Goal: Information Seeking & Learning: Learn about a topic

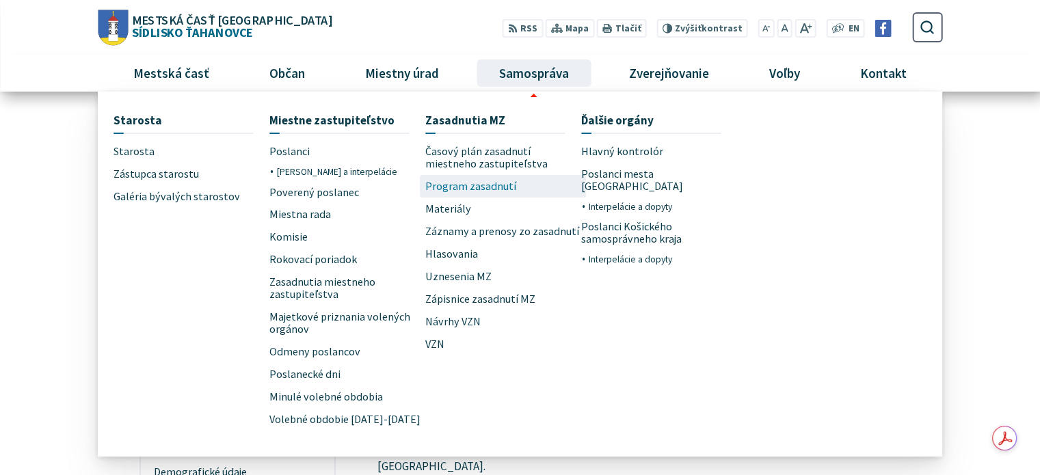
click at [500, 187] on span "Program zasadnutí" at bounding box center [470, 186] width 91 height 23
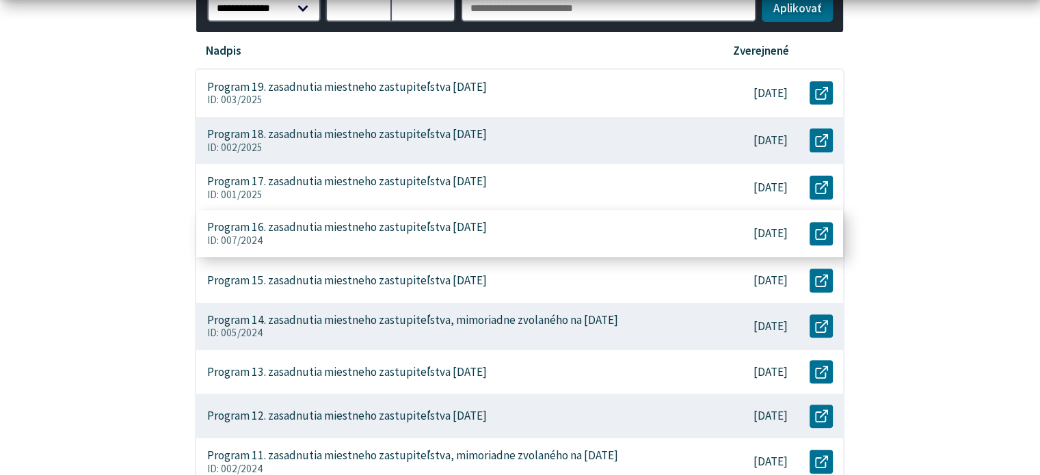
scroll to position [410, 0]
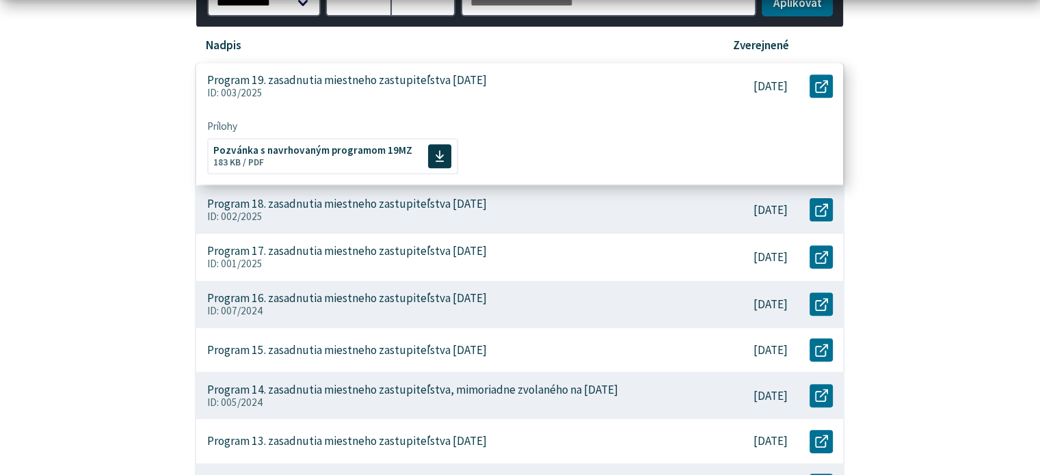
click at [428, 76] on p "Program 19. zasadnutia miestneho zastupiteľstva 03. 09. 2025" at bounding box center [347, 80] width 280 height 14
click at [378, 148] on span "Pozvánka s navrhovaným programom 19MZ" at bounding box center [312, 149] width 199 height 10
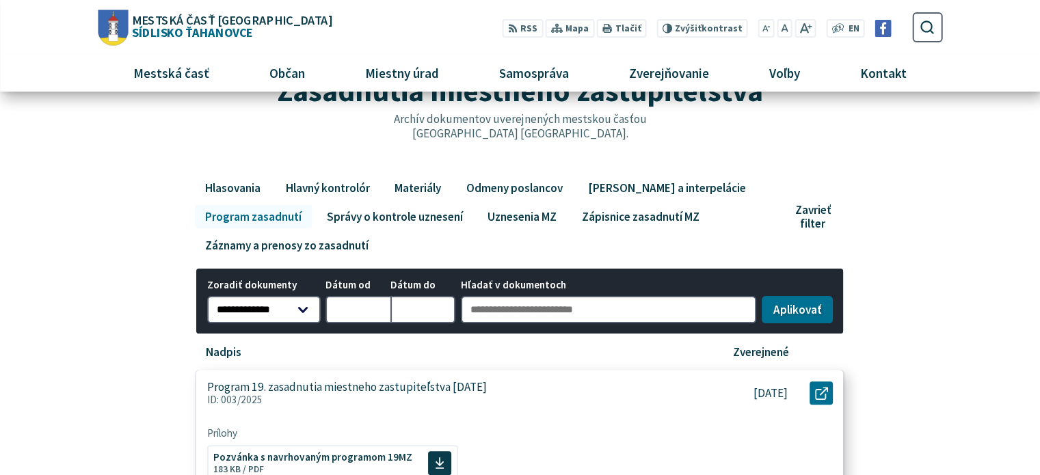
scroll to position [0, 0]
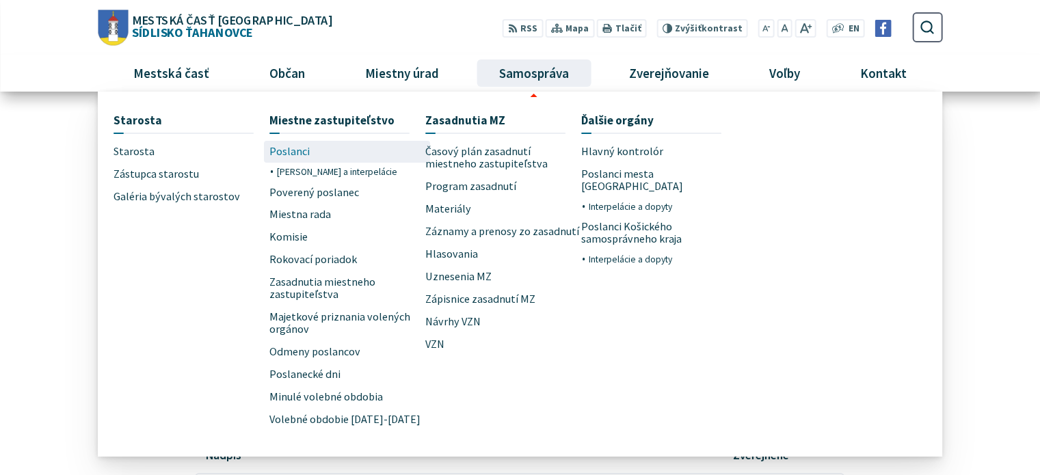
click at [279, 148] on span "Poslanci" at bounding box center [290, 152] width 40 height 23
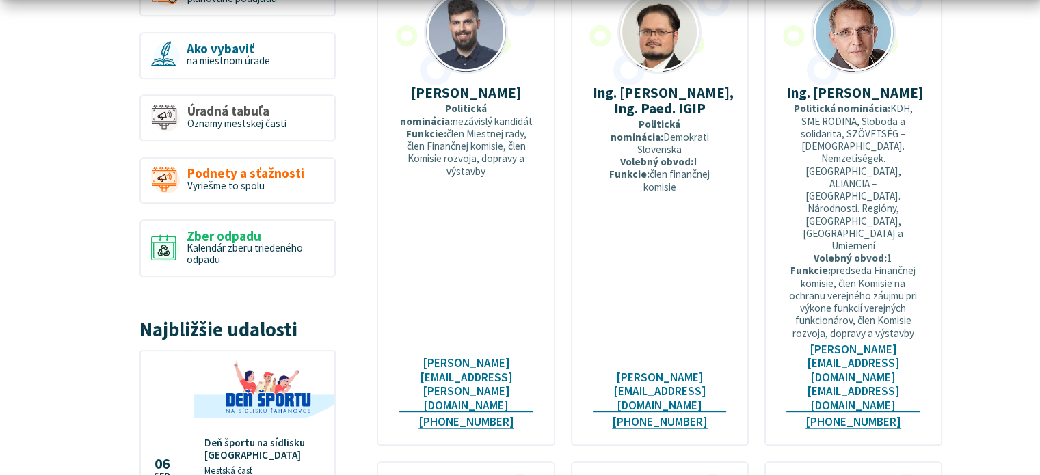
scroll to position [1221, 0]
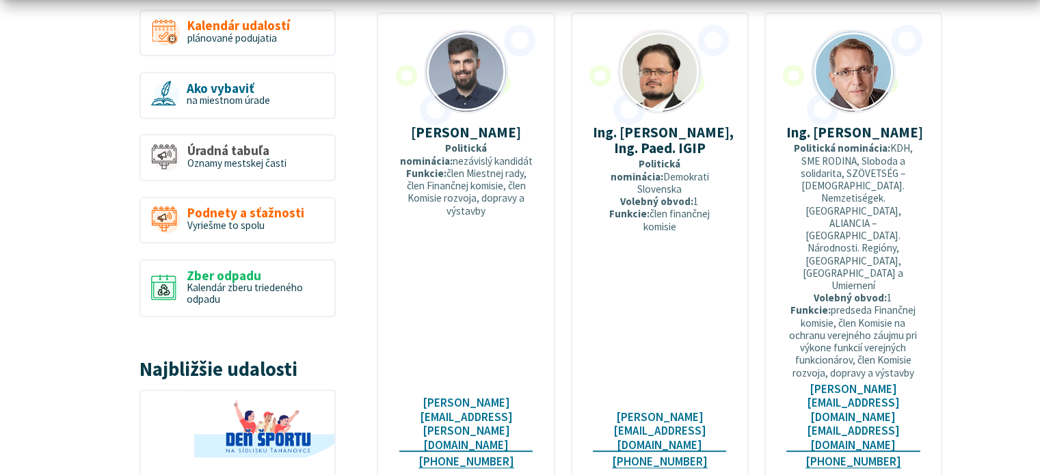
scroll to position [1095, 0]
